Goal: Information Seeking & Learning: Learn about a topic

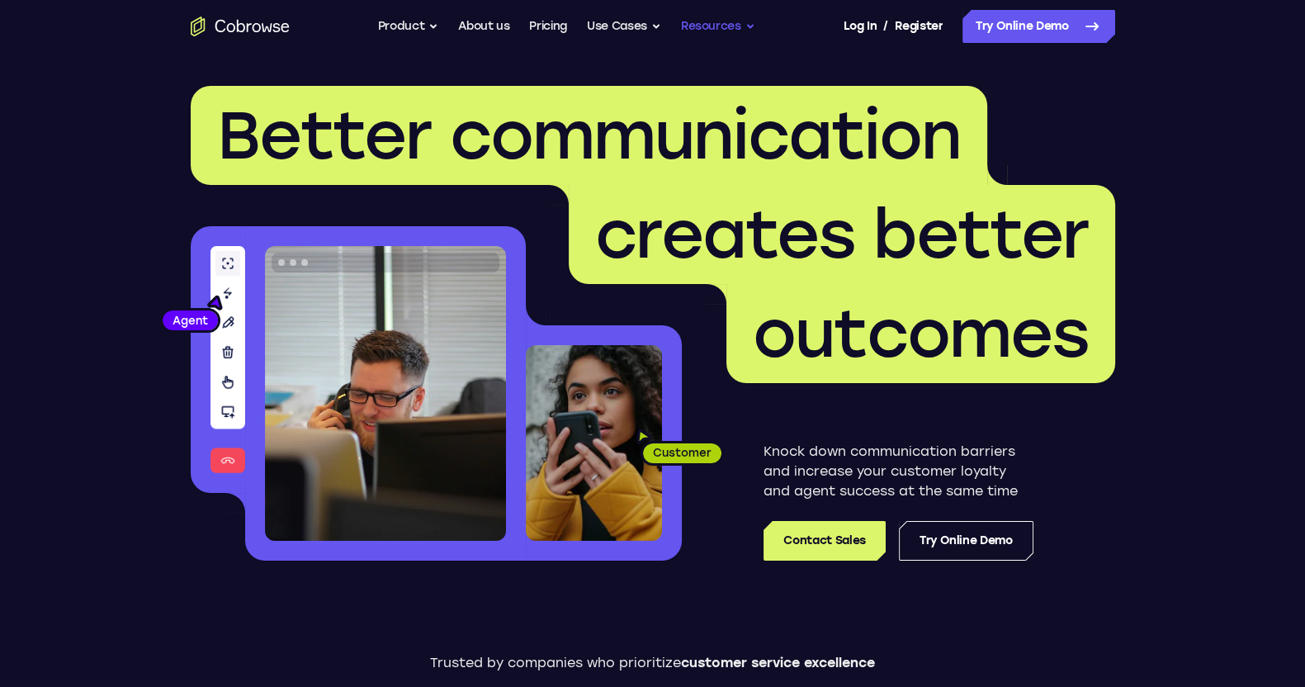
click at [720, 27] on button "Resources" at bounding box center [718, 26] width 74 height 33
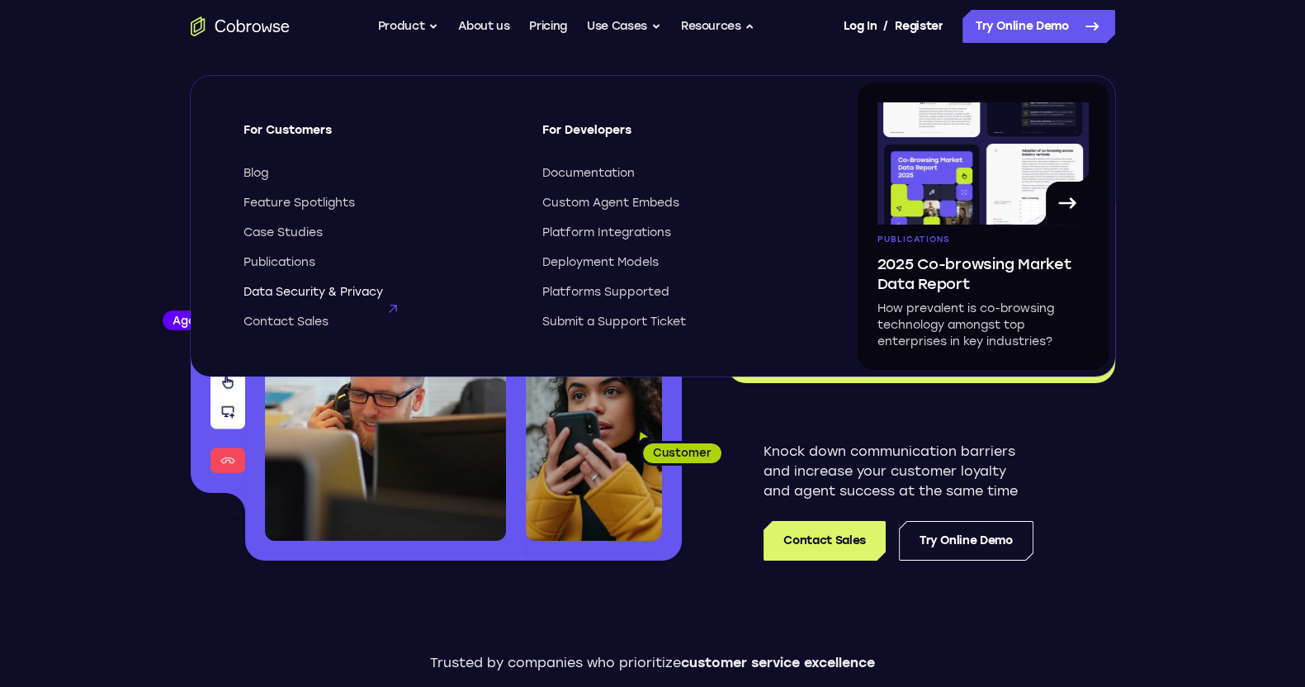
click at [333, 299] on span "Data Security & Privacy" at bounding box center [312, 292] width 139 height 17
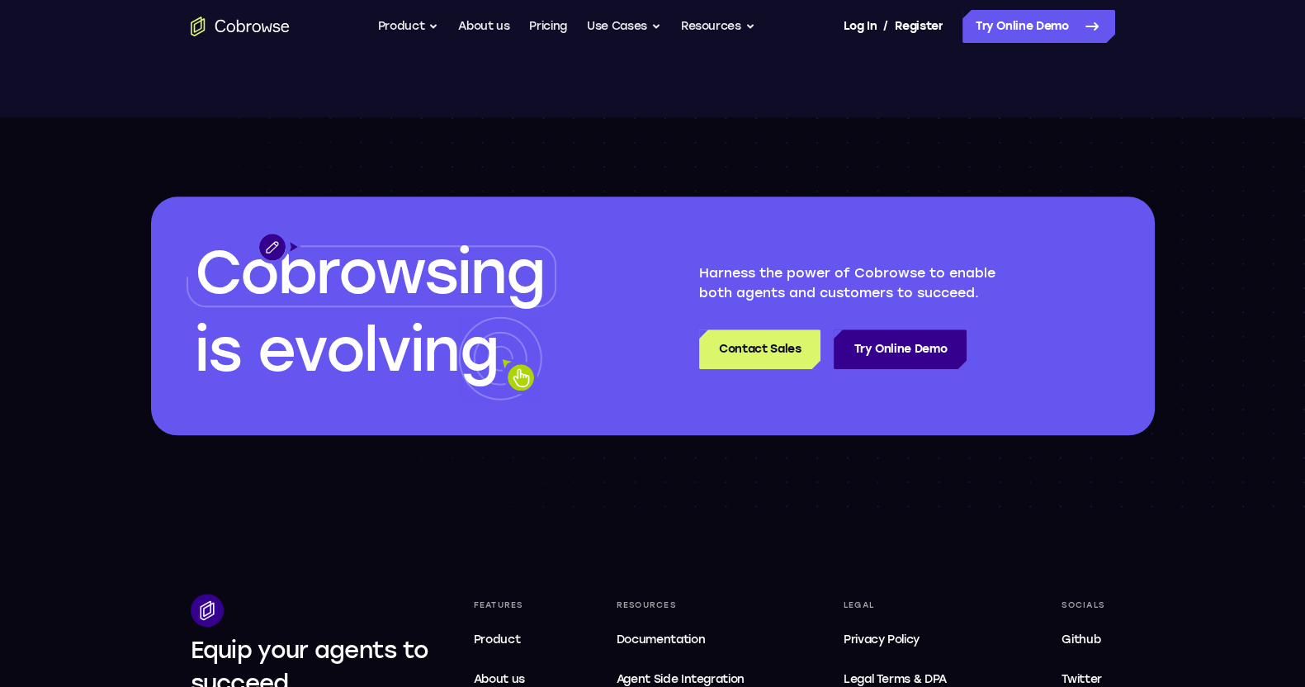
scroll to position [1753, 0]
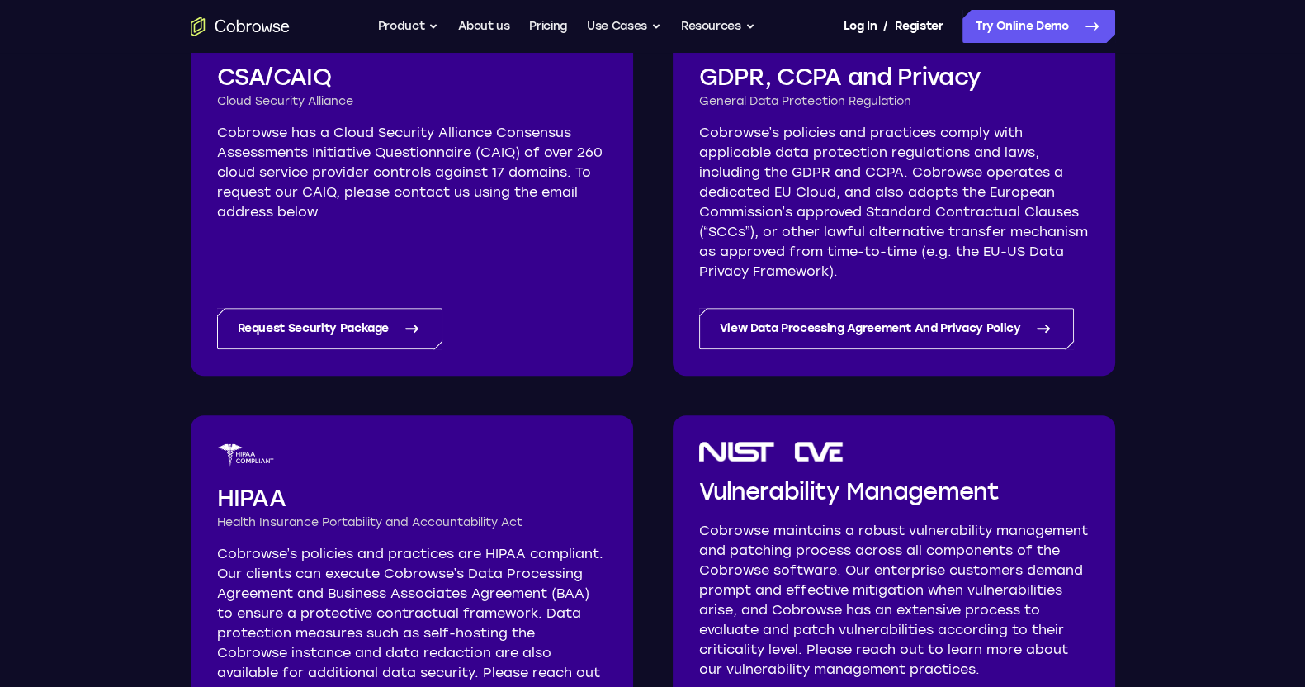
scroll to position [412, 0]
